Goal: Information Seeking & Learning: Learn about a topic

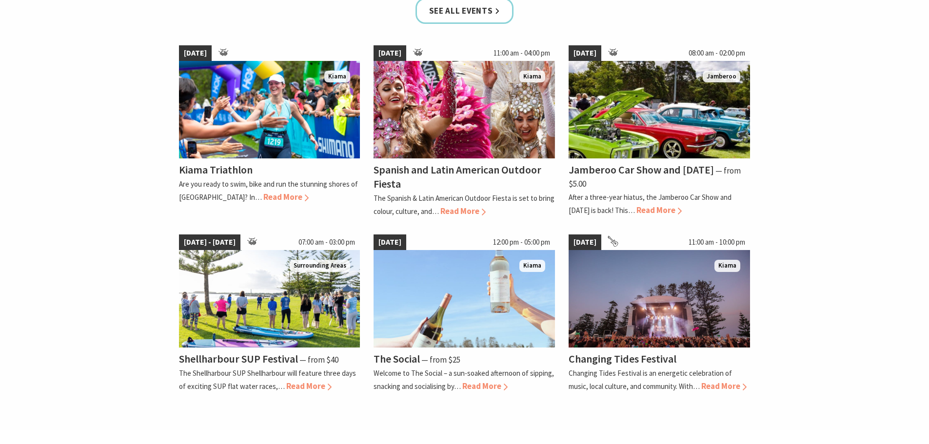
scroll to position [683, 0]
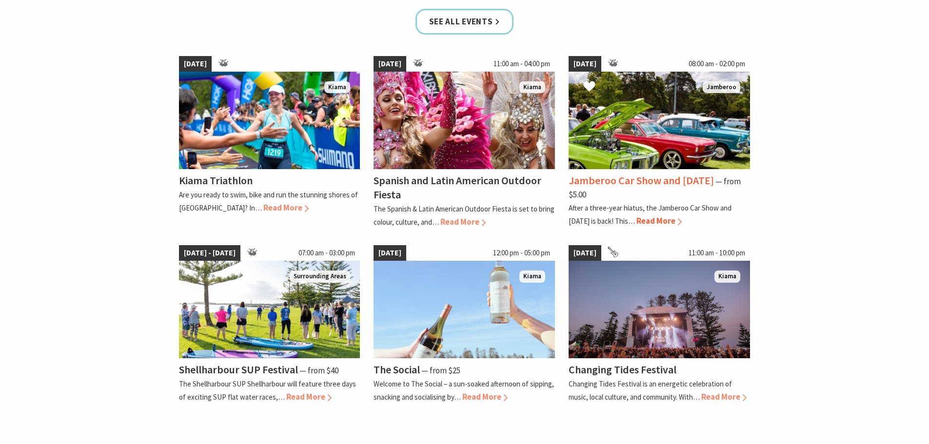
click at [664, 217] on span "Read More" at bounding box center [659, 221] width 45 height 11
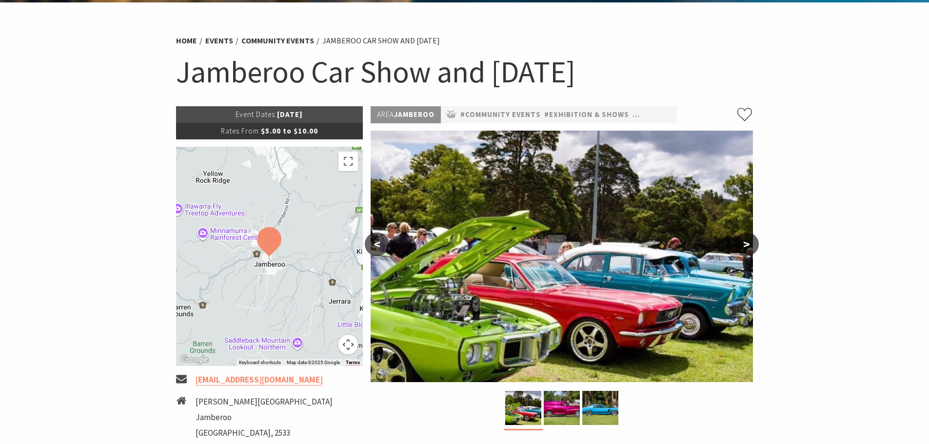
scroll to position [49, 0]
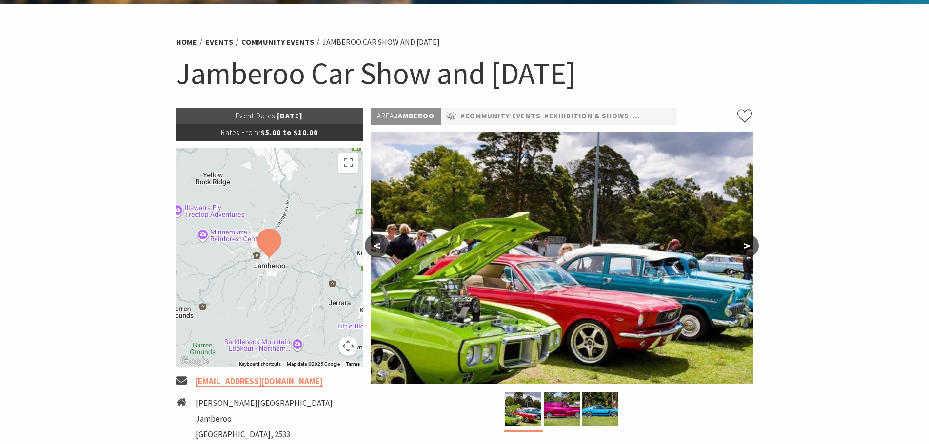
click at [750, 241] on button ">" at bounding box center [747, 245] width 24 height 23
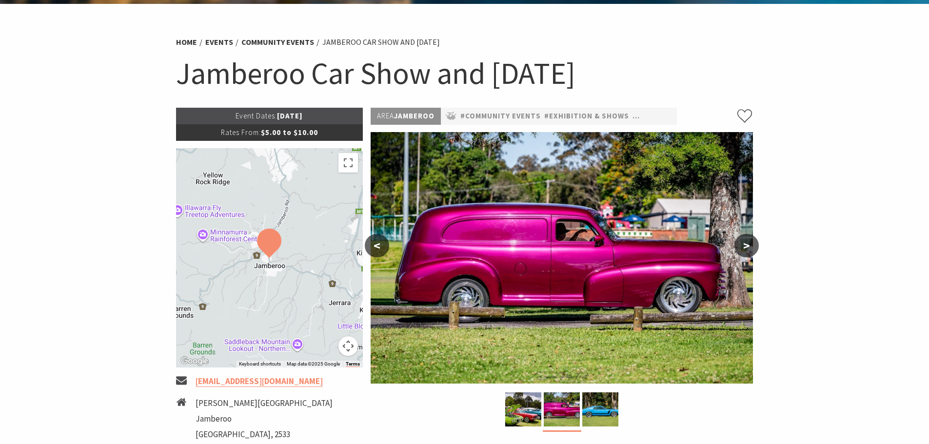
click at [750, 244] on button ">" at bounding box center [747, 245] width 24 height 23
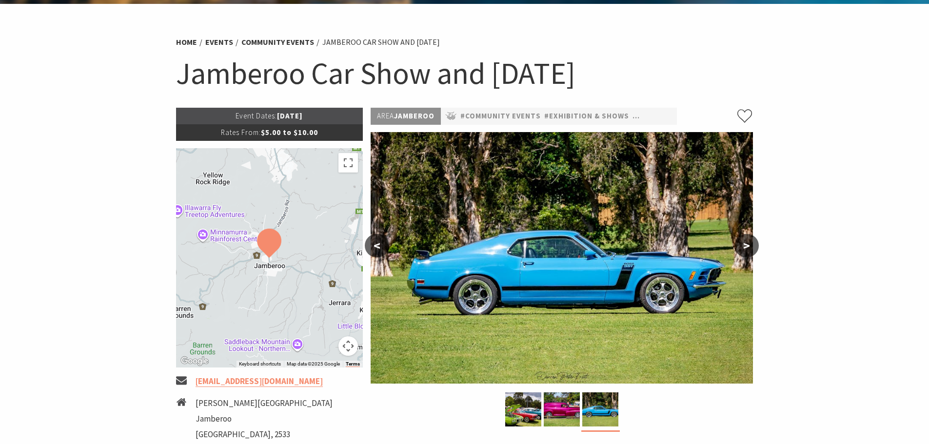
click at [750, 244] on button ">" at bounding box center [747, 245] width 24 height 23
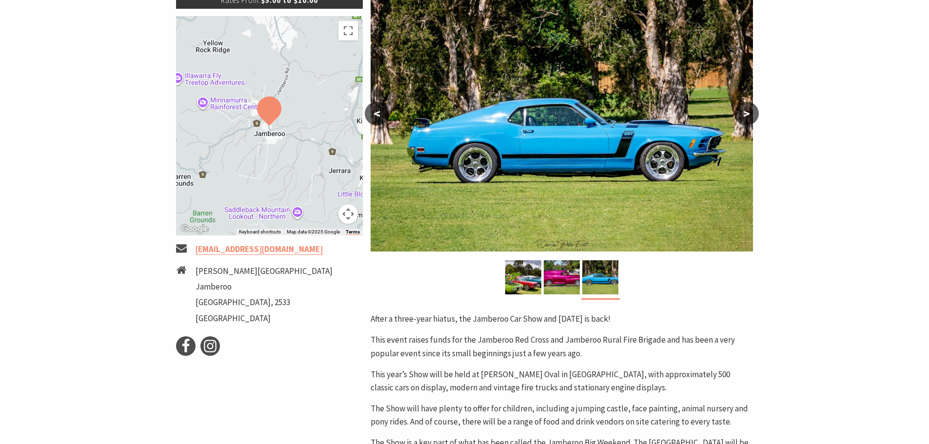
scroll to position [0, 0]
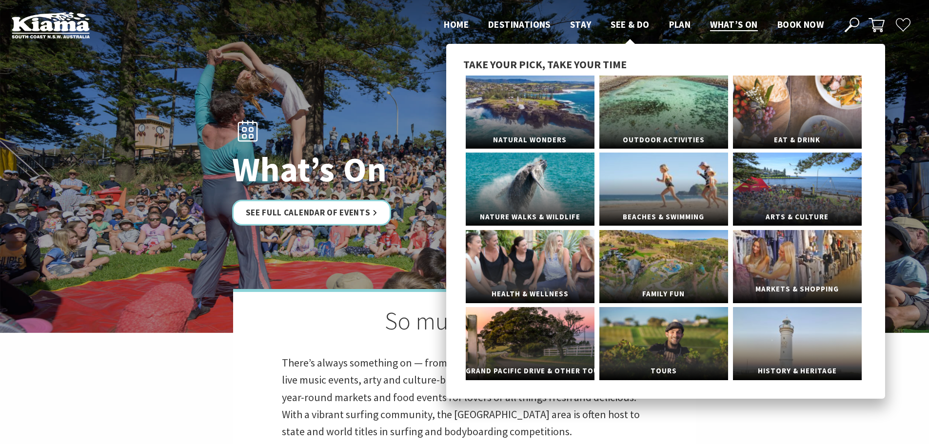
click at [811, 265] on link "Markets & Shopping" at bounding box center [797, 266] width 129 height 73
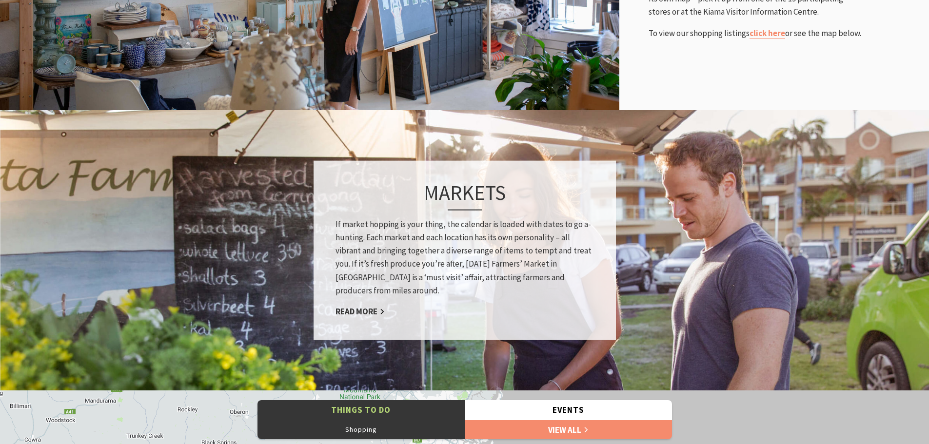
scroll to position [634, 0]
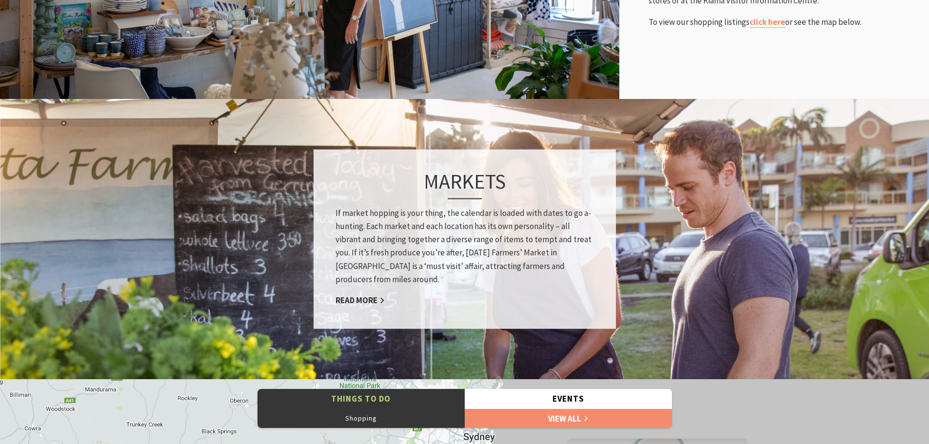
click at [353, 294] on div "Markets If market hopping is your thing, the calendar is loaded with dates to g…" at bounding box center [465, 239] width 302 height 180
click at [355, 298] on link "Read More" at bounding box center [360, 300] width 49 height 11
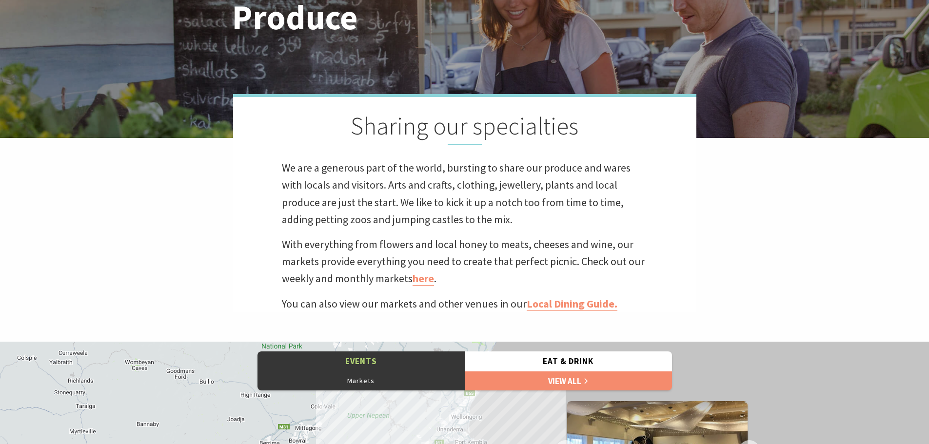
scroll to position [127, 941]
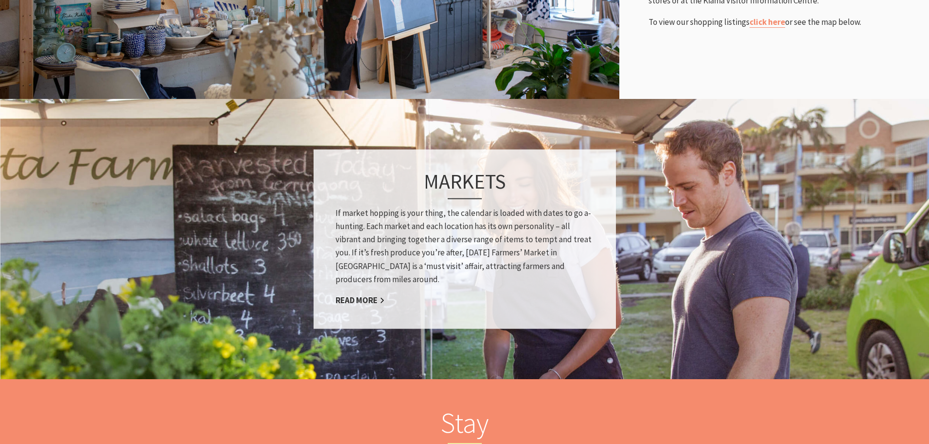
scroll to position [267, 941]
click at [357, 298] on link "Read More" at bounding box center [360, 300] width 49 height 11
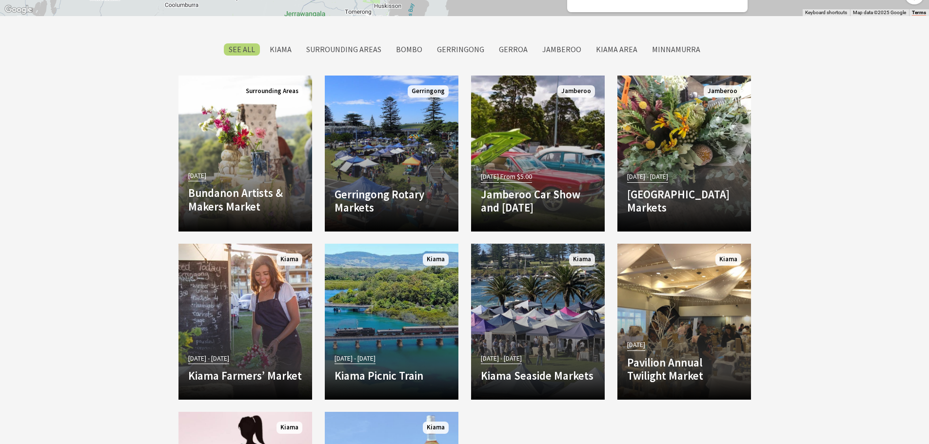
scroll to position [878, 0]
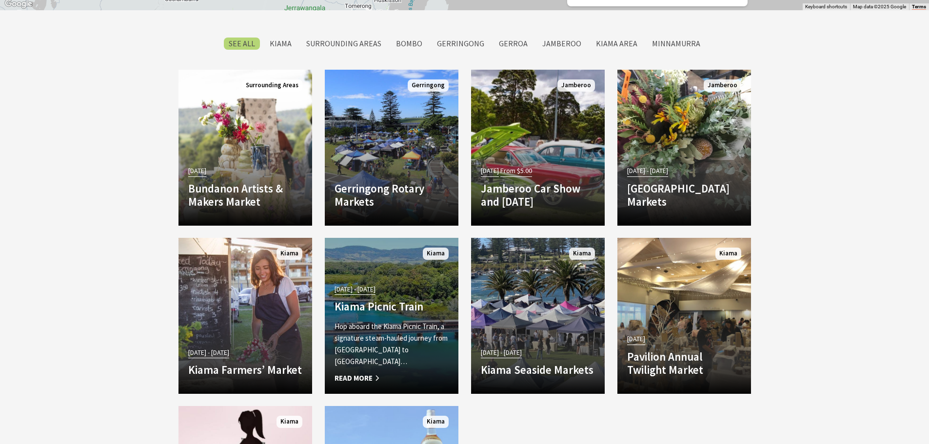
click at [378, 340] on p "Hop aboard the Kiama Picnic Train, a signature steam-hauled journey from [GEOGR…" at bounding box center [392, 344] width 114 height 47
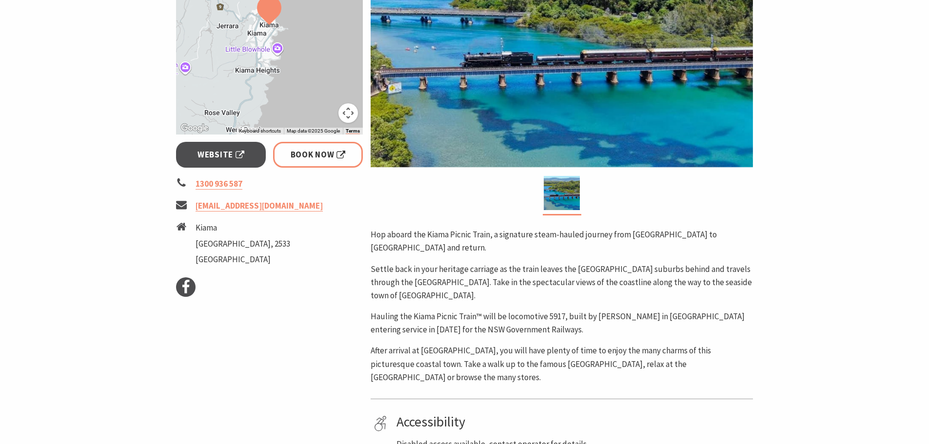
scroll to position [244, 0]
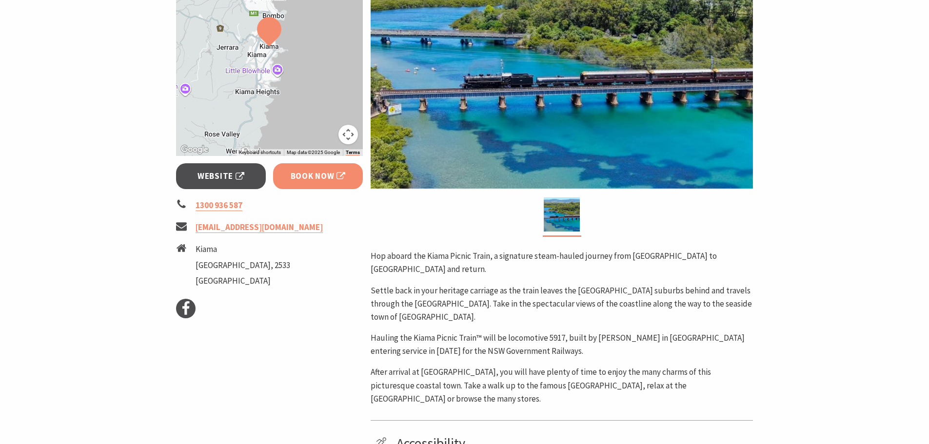
click at [305, 176] on span "Book Now" at bounding box center [318, 176] width 55 height 13
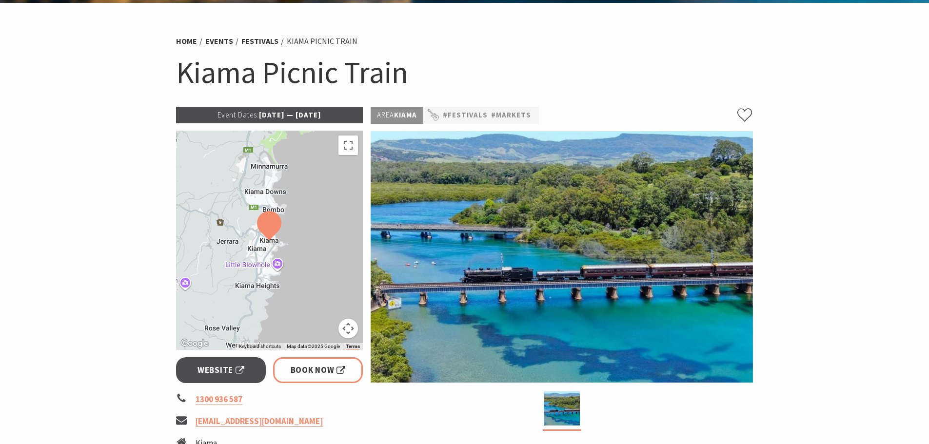
scroll to position [49, 0]
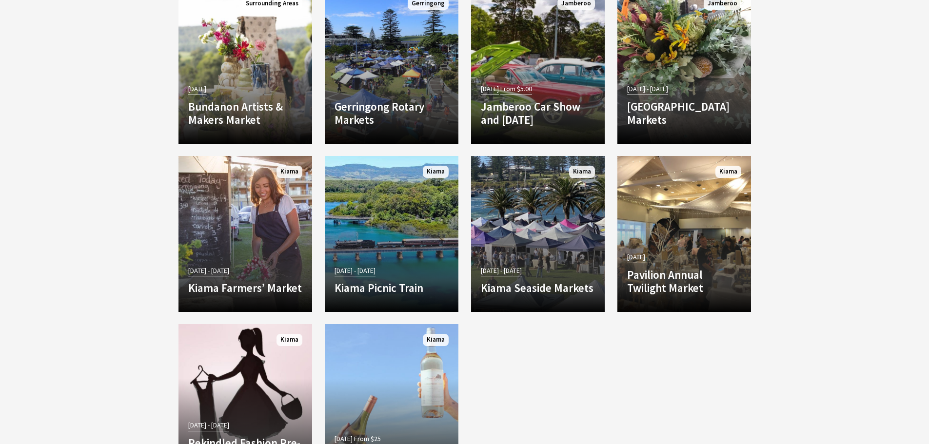
scroll to position [937, 0]
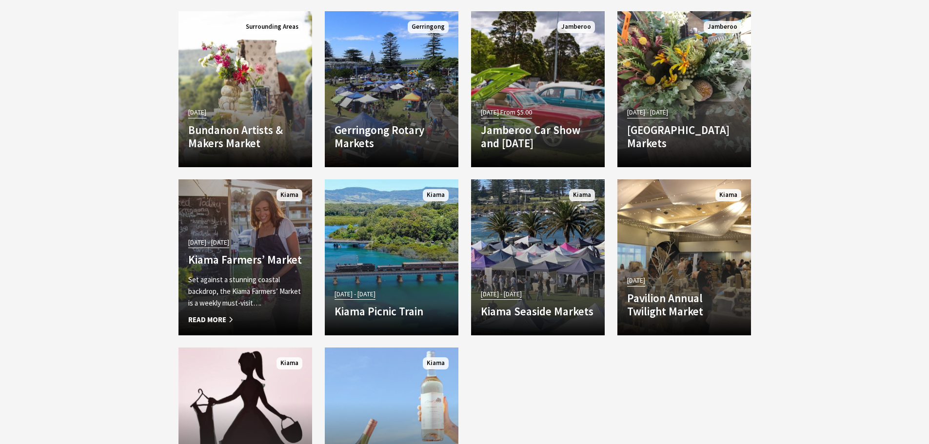
click at [213, 316] on span "Read More" at bounding box center [245, 320] width 114 height 12
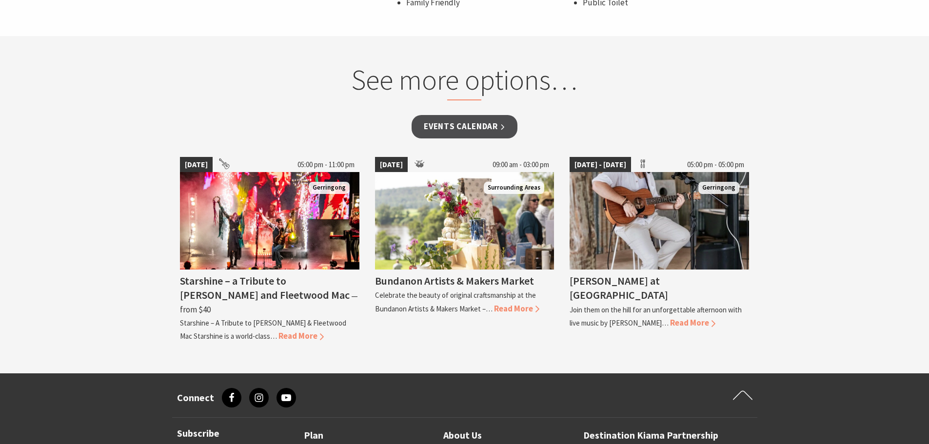
scroll to position [780, 0]
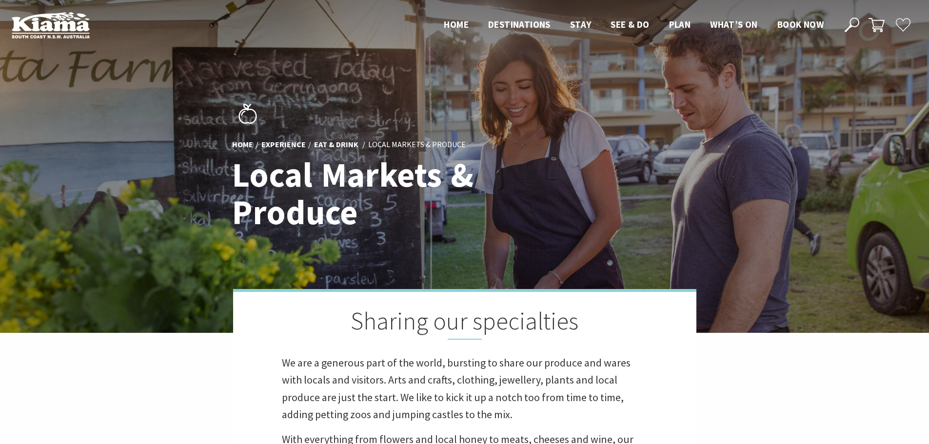
scroll to position [127, 941]
click at [798, 21] on span "Book now" at bounding box center [801, 25] width 46 height 12
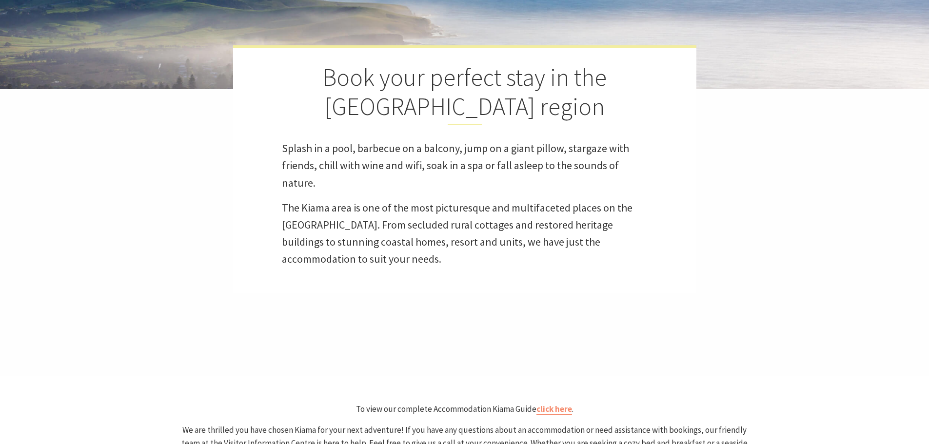
select select "3"
select select "2"
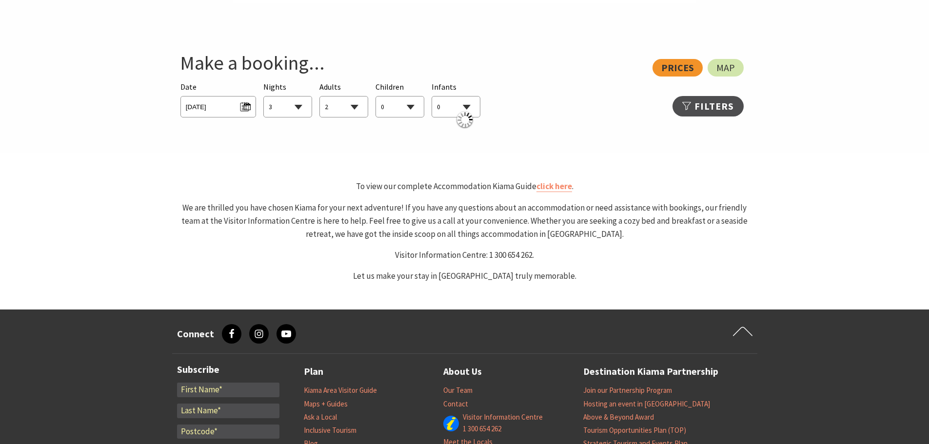
scroll to position [537, 0]
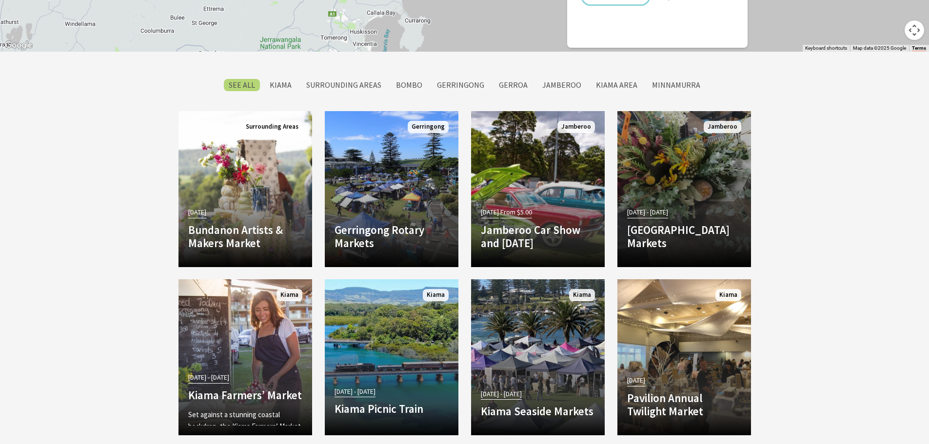
scroll to position [780, 0]
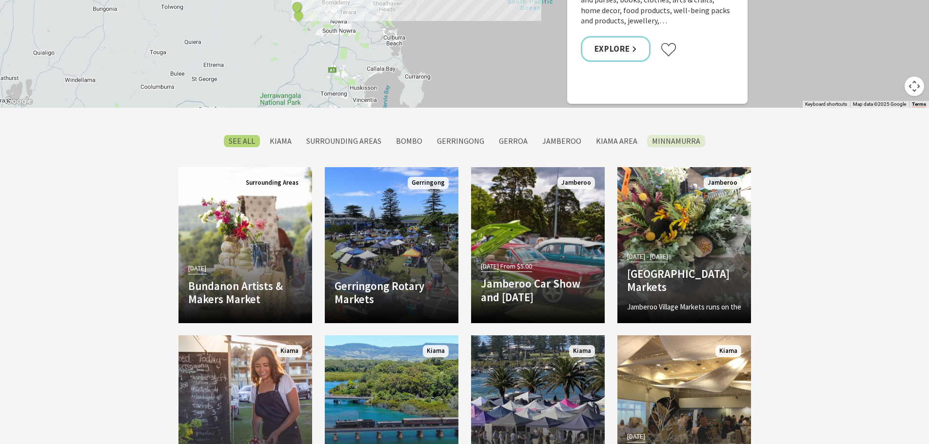
click at [655, 135] on label "Minnamurra" at bounding box center [676, 141] width 58 height 12
click at [0, 0] on input "Minnamurra" at bounding box center [0, 0] width 0 height 0
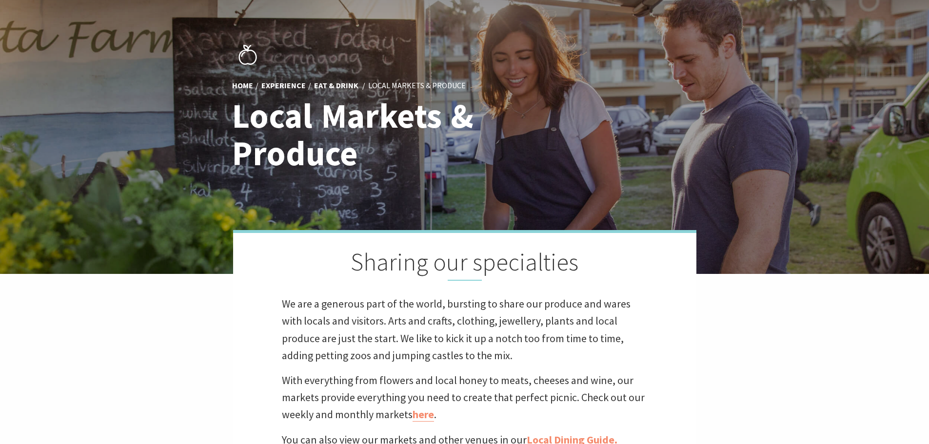
scroll to position [127, 941]
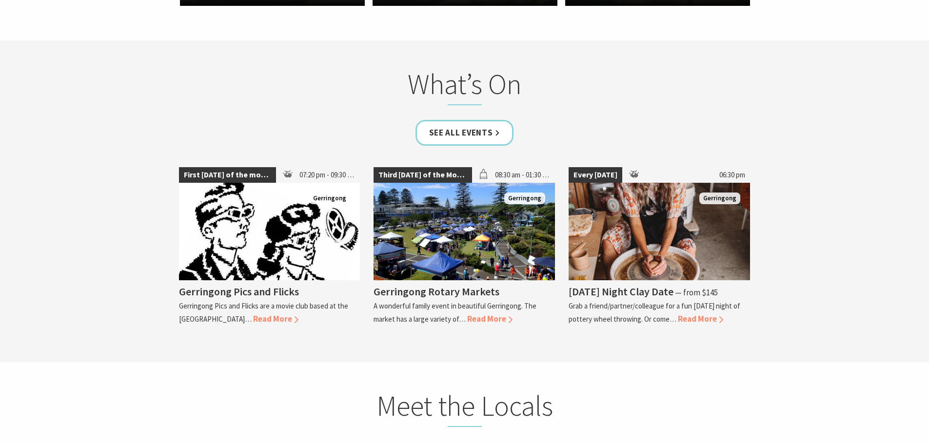
scroll to position [2439, 0]
